Goal: Navigation & Orientation: Find specific page/section

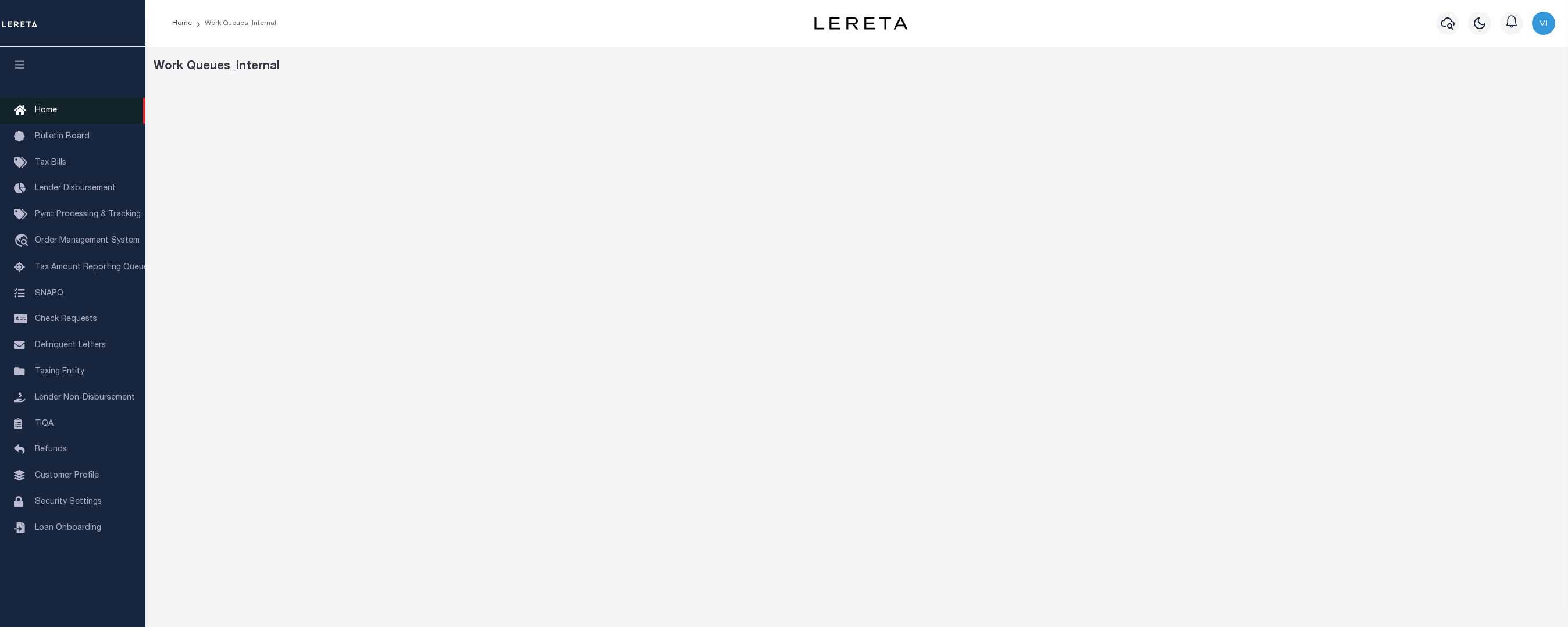
click at [58, 110] on link "Home" at bounding box center [72, 111] width 145 height 26
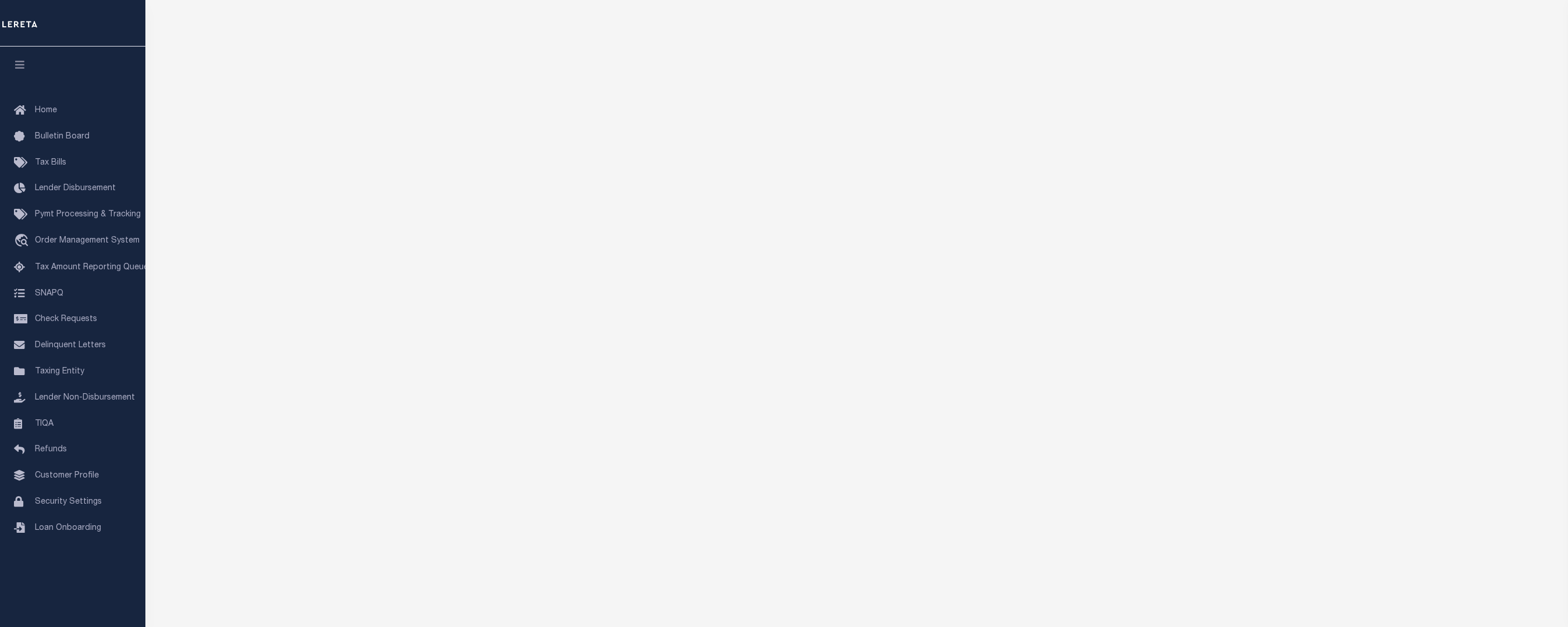
scroll to position [47, 0]
click at [35, 110] on span "Home" at bounding box center [45, 110] width 22 height 8
